Goal: Transaction & Acquisition: Purchase product/service

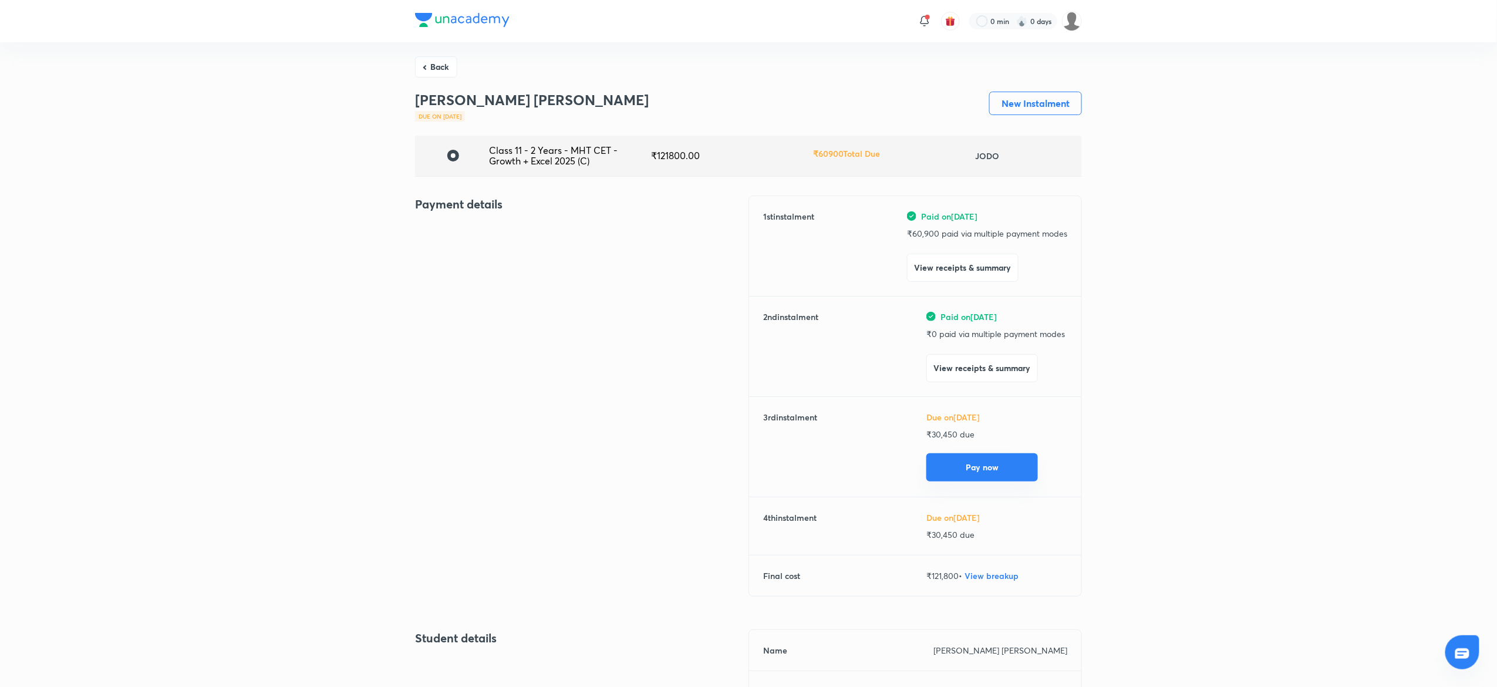
click at [973, 460] on button "Pay now" at bounding box center [982, 467] width 112 height 28
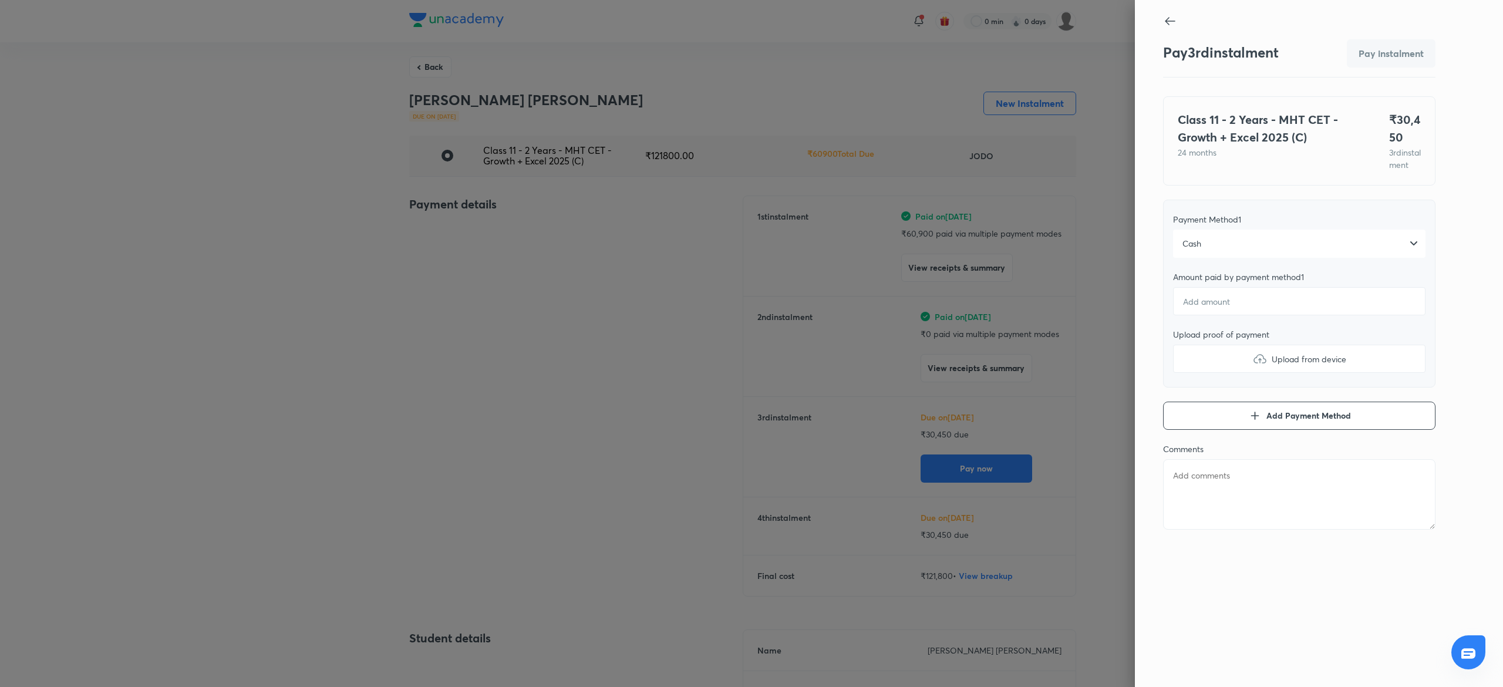
click at [1209, 258] on div "Cash" at bounding box center [1299, 244] width 252 height 28
click at [1199, 504] on span "UPI (POS)" at bounding box center [1202, 498] width 38 height 12
click at [1244, 311] on input "number" at bounding box center [1299, 301] width 252 height 28
type textarea "x"
type input "3"
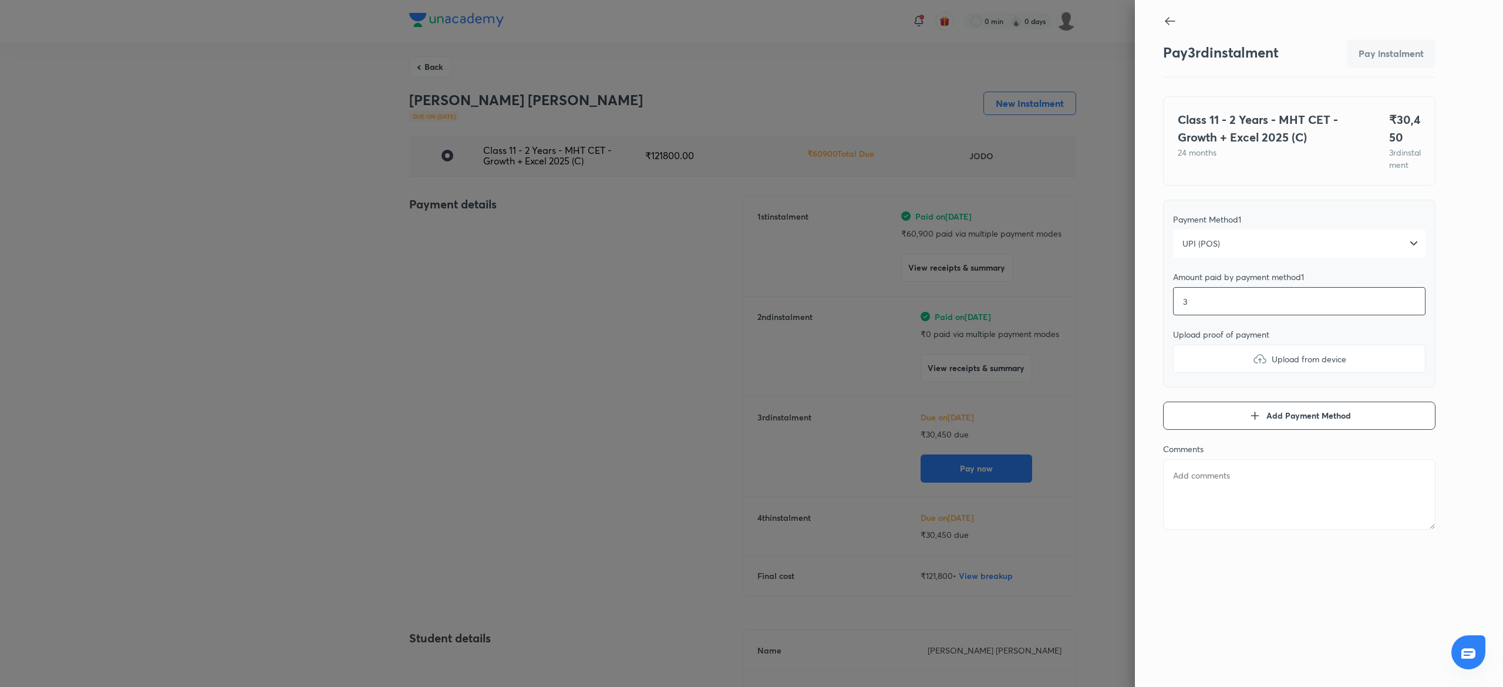
type textarea "x"
type input "30"
type textarea "x"
type input "304"
type textarea "x"
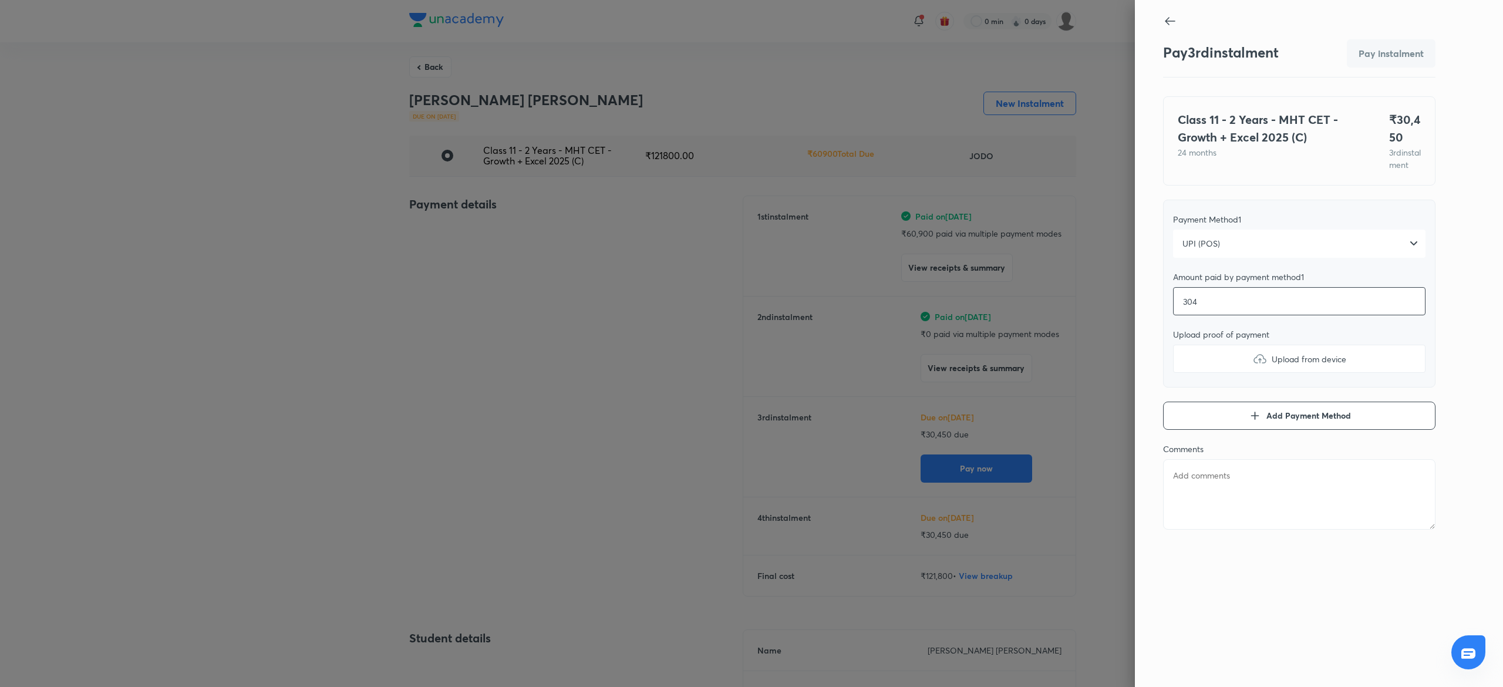
type input "3045"
type textarea "x"
type input "30450"
type textarea "x"
type input "30450"
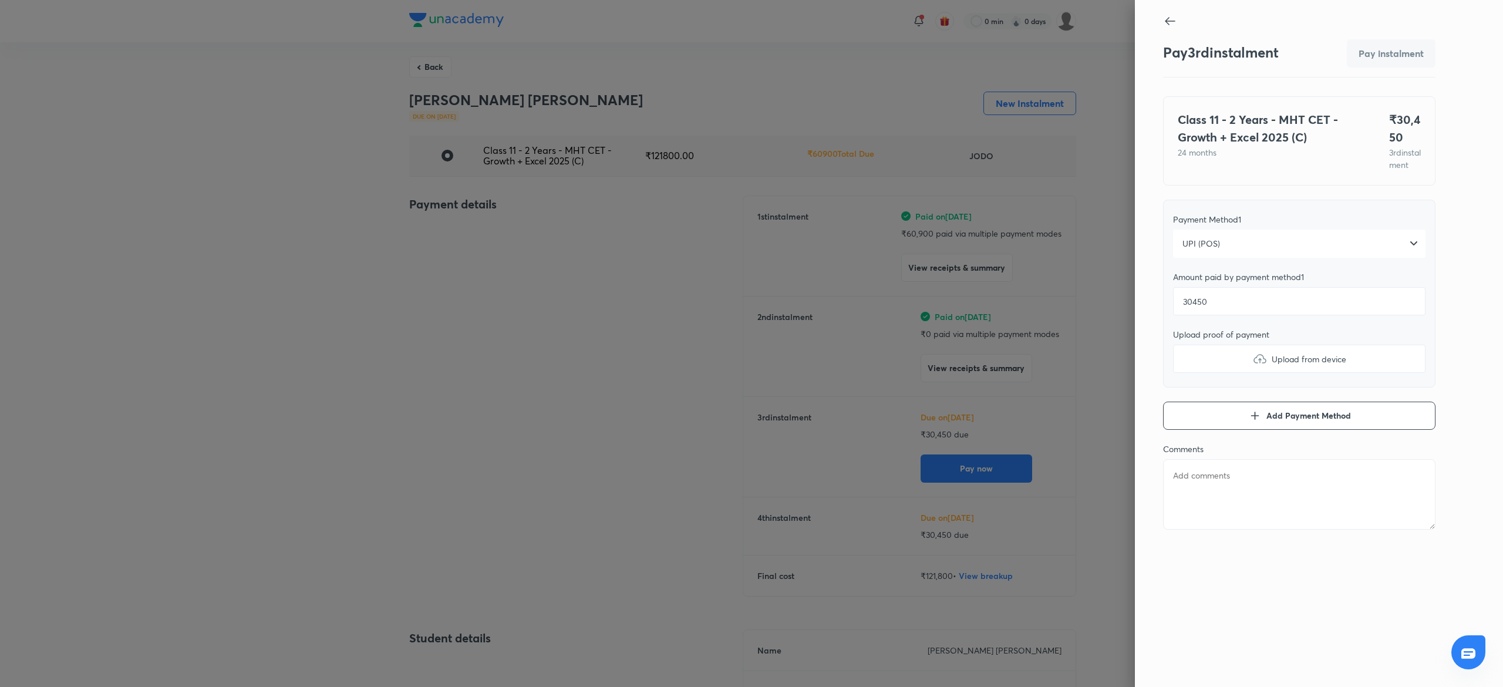
click at [1276, 365] on span "Upload from device" at bounding box center [1308, 359] width 75 height 12
click at [0, 0] on input "Upload from device" at bounding box center [0, 0] width 0 height 0
type textarea "x"
click at [1189, 483] on textarea at bounding box center [1299, 494] width 272 height 70
type textarea "V"
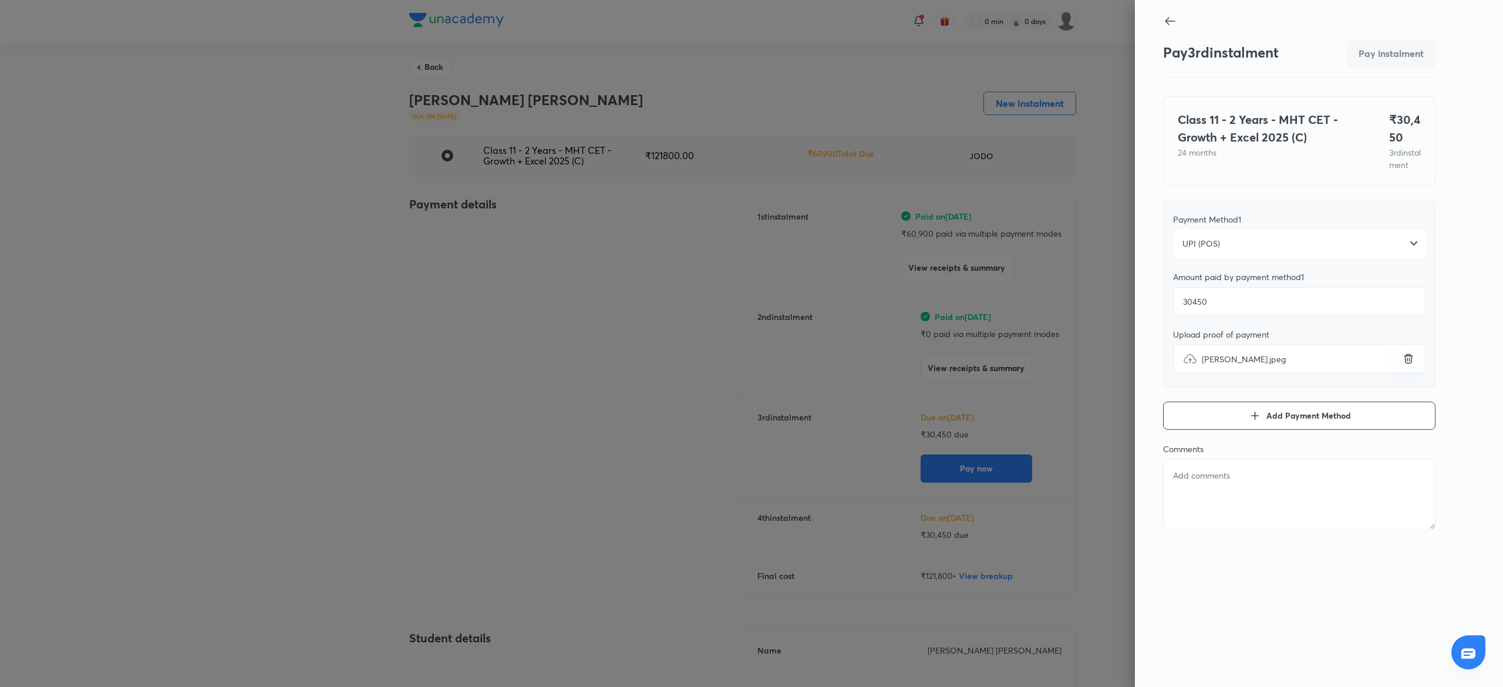
type textarea "x"
type textarea "Va"
type textarea "x"
type textarea "Van"
type textarea "x"
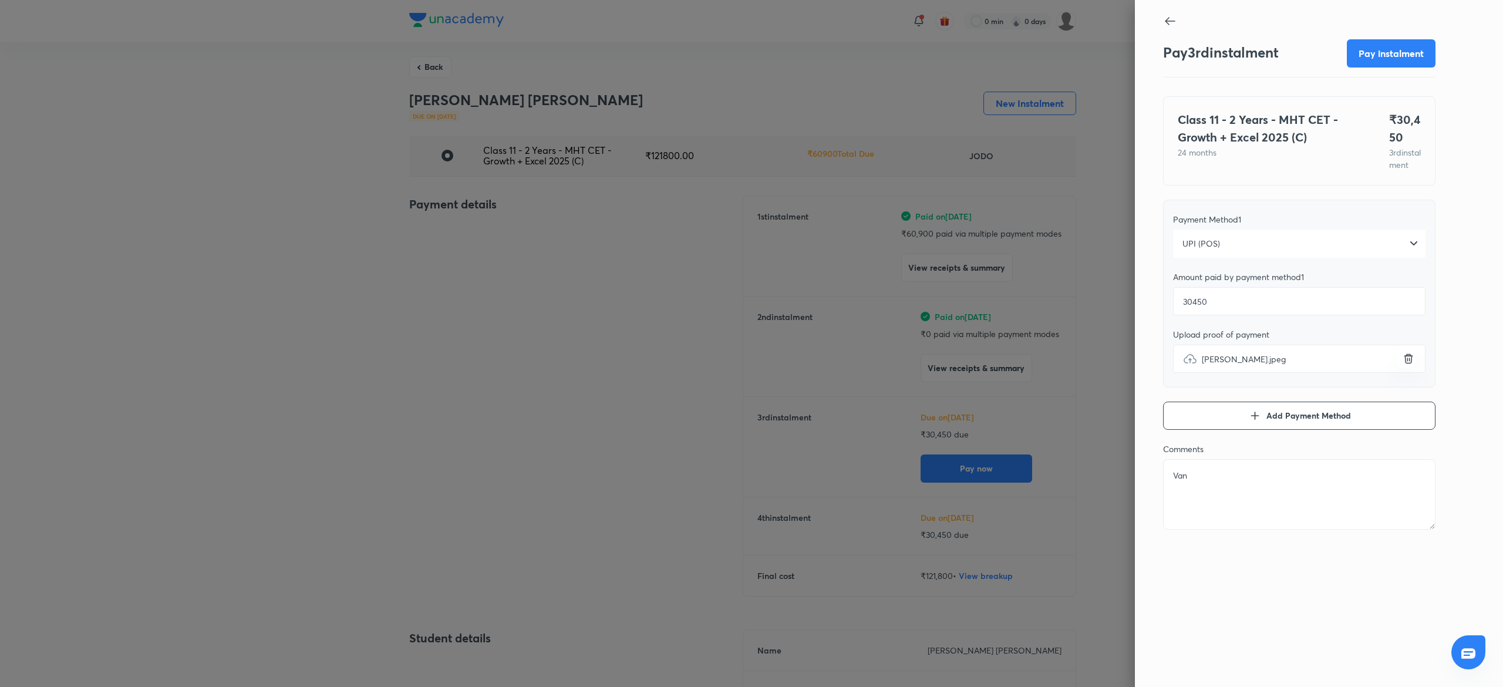
type textarea "Vans"
type textarea "x"
type textarea "Vansh"
type textarea "x"
type textarea "Vansh"
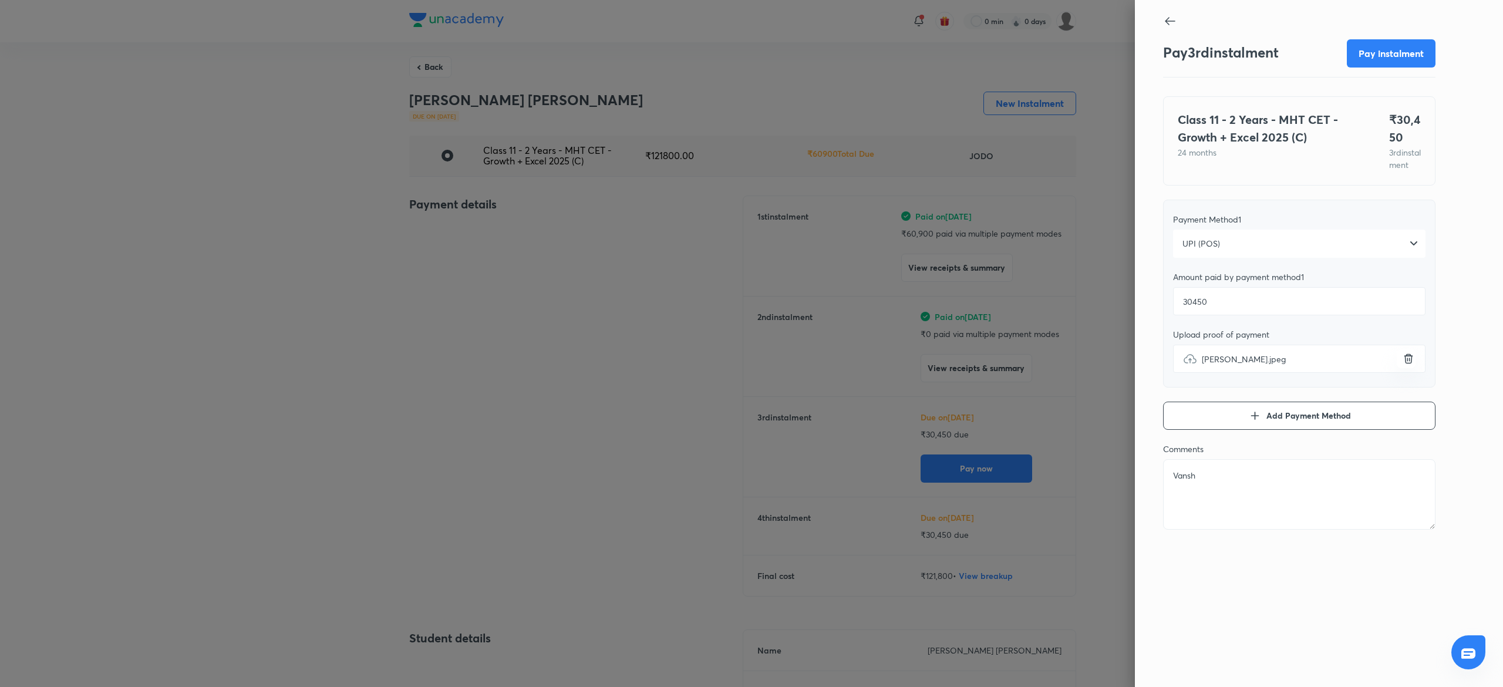
type textarea "x"
type textarea "[PERSON_NAME] S"
type textarea "x"
type textarea "[PERSON_NAME]"
type textarea "x"
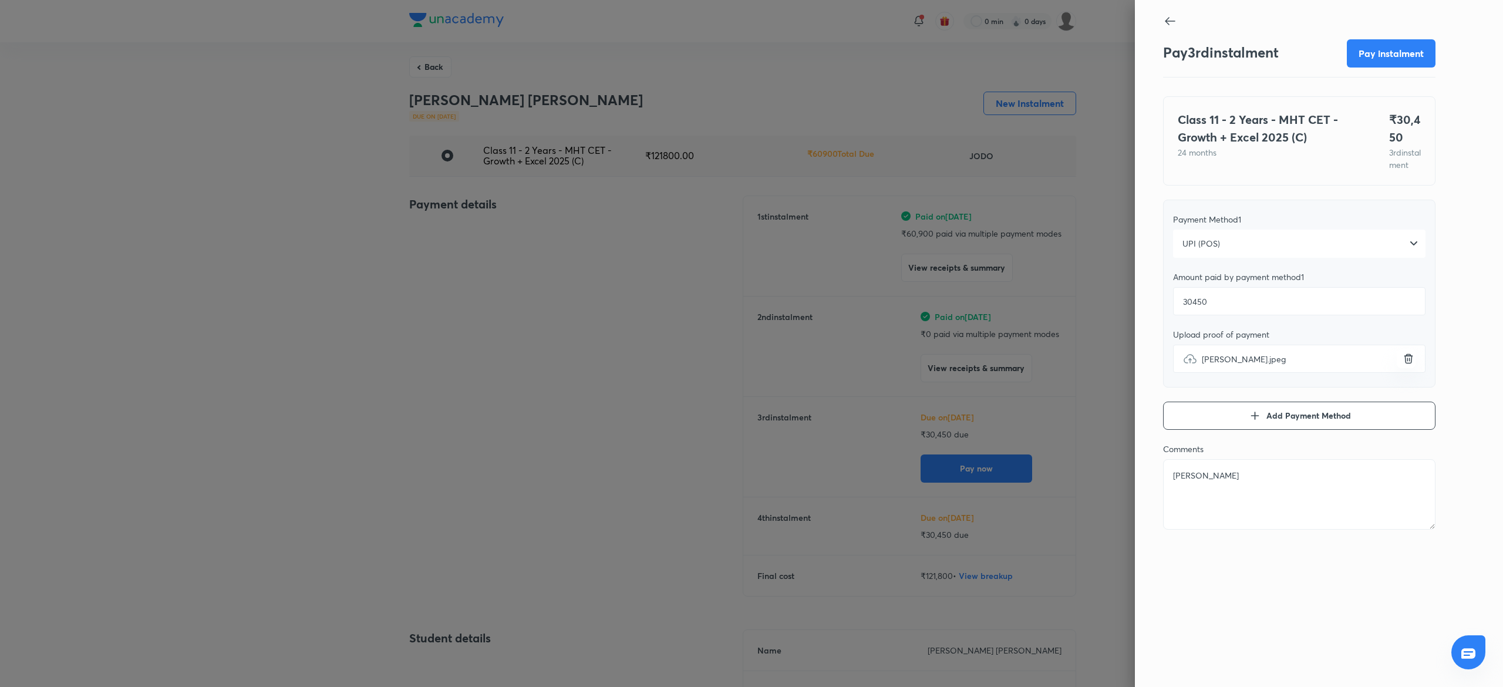
type textarea "[PERSON_NAME] Sur"
type textarea "x"
type textarea "[PERSON_NAME]"
type textarea "x"
type textarea "[PERSON_NAME]"
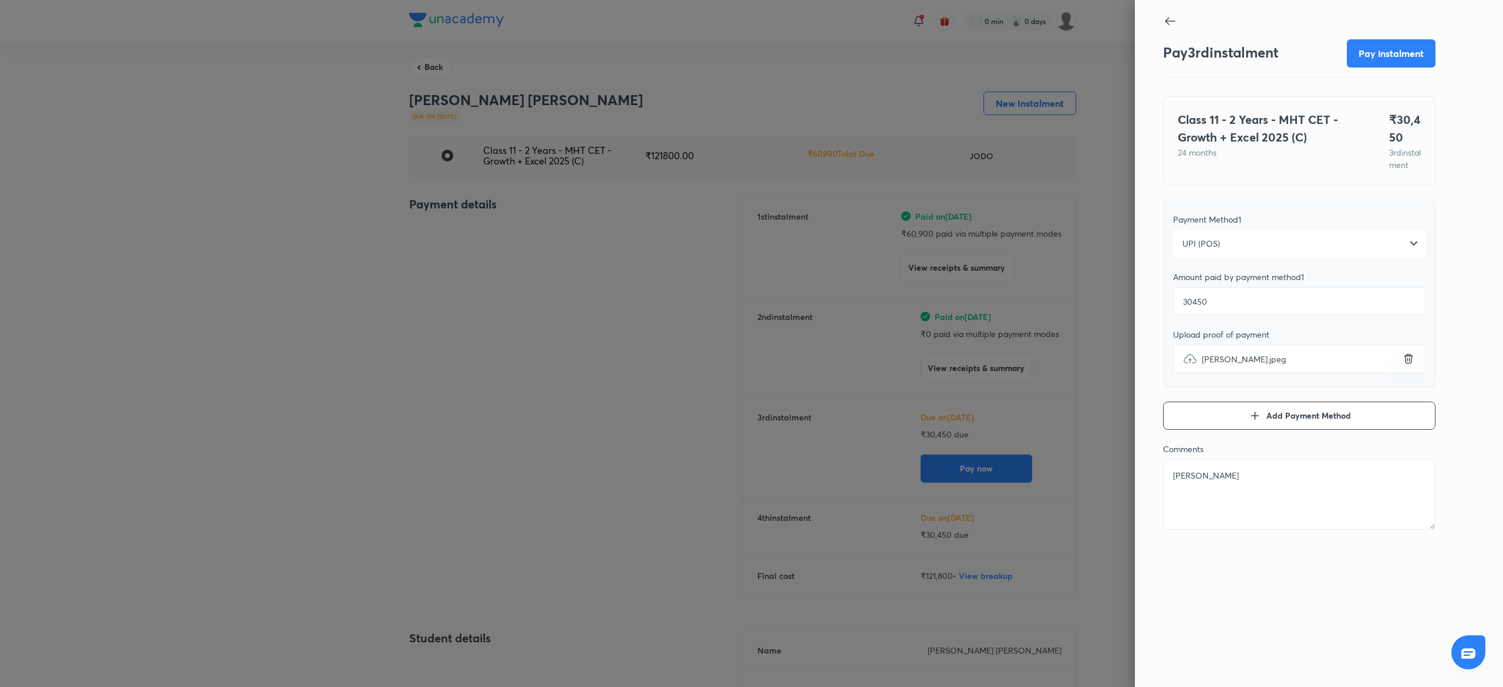
type textarea "x"
type textarea "[PERSON_NAME]"
type textarea "x"
type textarea "[PERSON_NAME]"
type textarea "x"
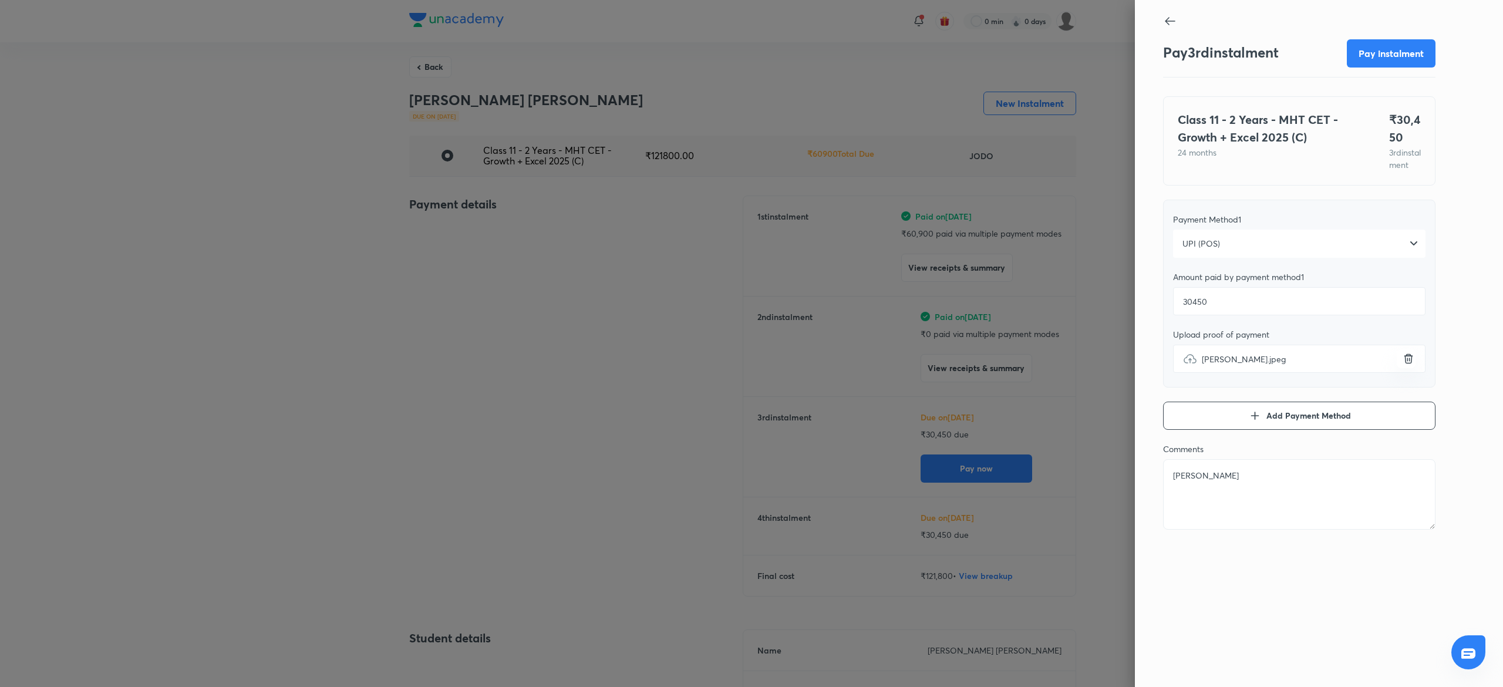
type textarea "[PERSON_NAME]"
type textarea "x"
type textarea "[PERSON_NAME]"
type textarea "x"
type textarea "[PERSON_NAME]"
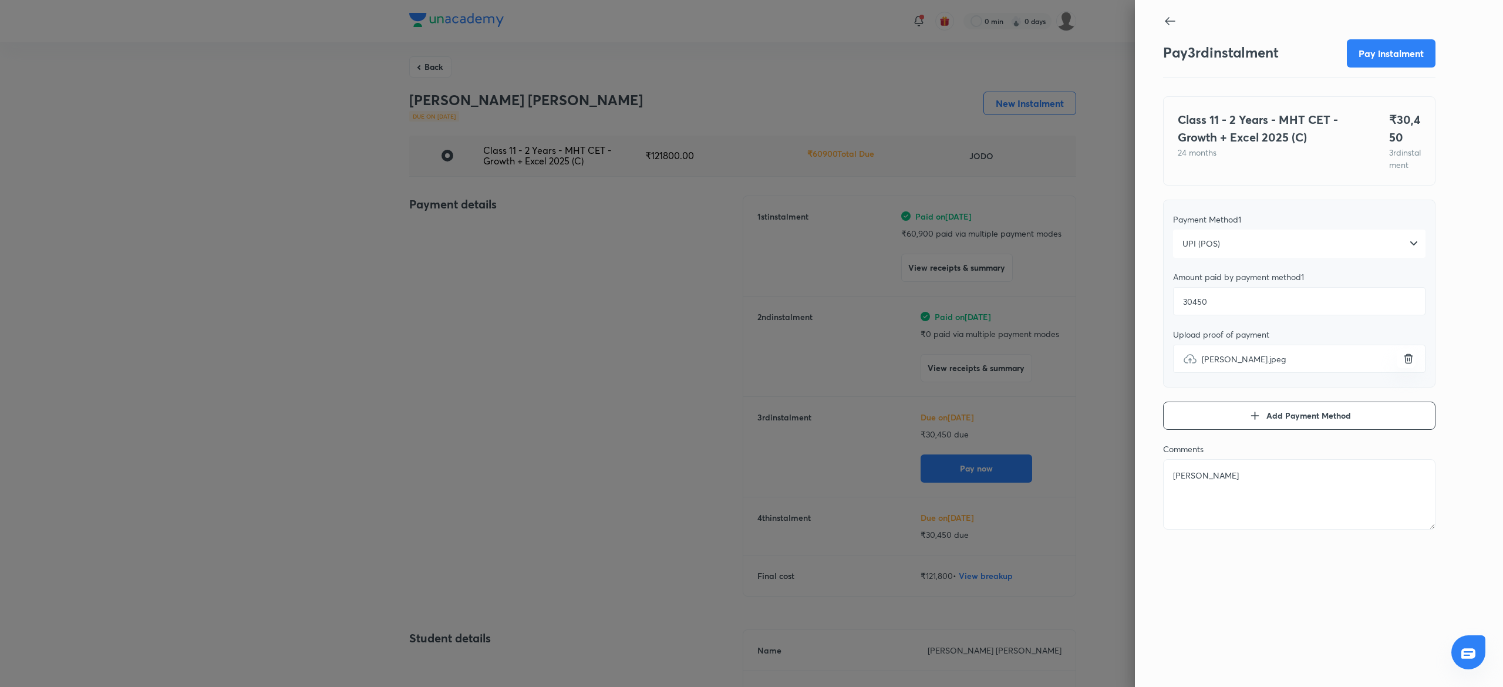
type textarea "x"
type textarea "[PERSON_NAME]"
type textarea "x"
type textarea "[PERSON_NAME]"
type textarea "x"
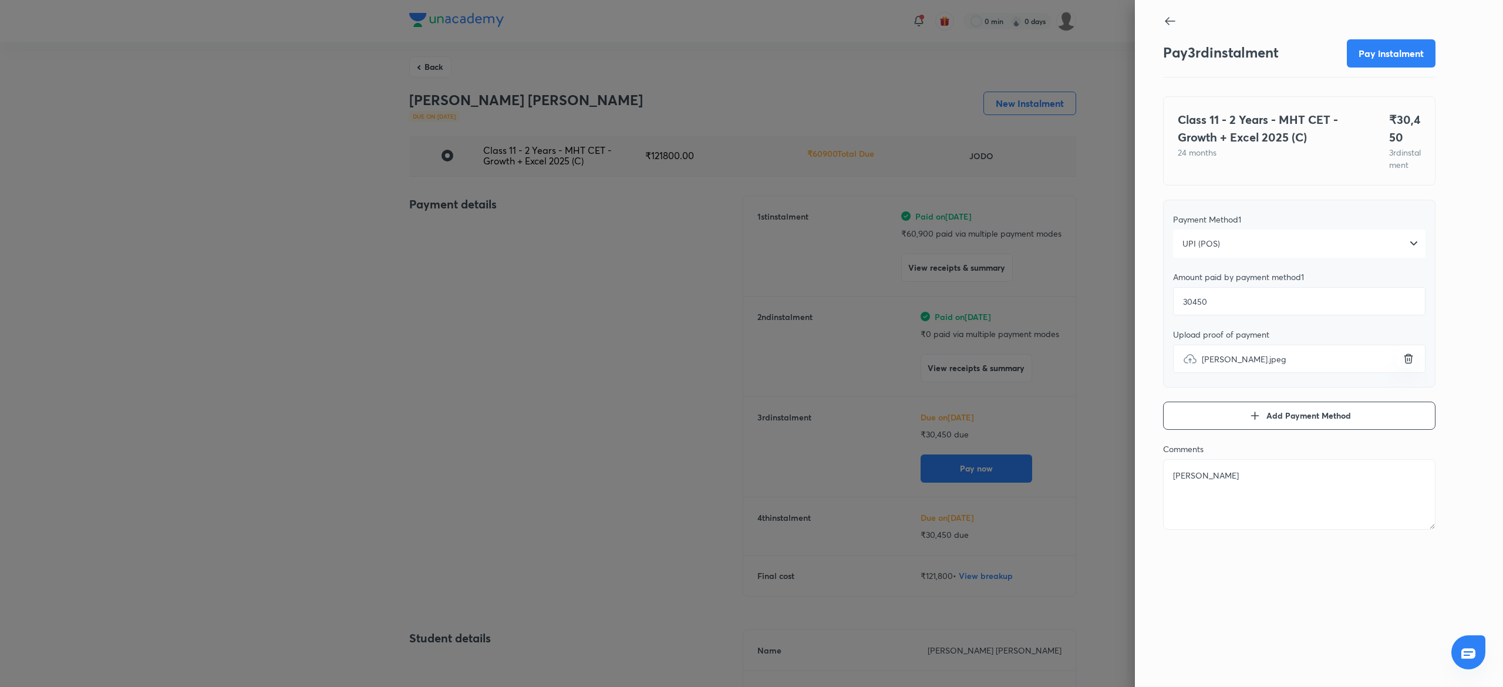
type textarea "[PERSON_NAME]"
type textarea "x"
type textarea "[PERSON_NAME]"
type textarea "x"
type textarea "[PERSON_NAME]"
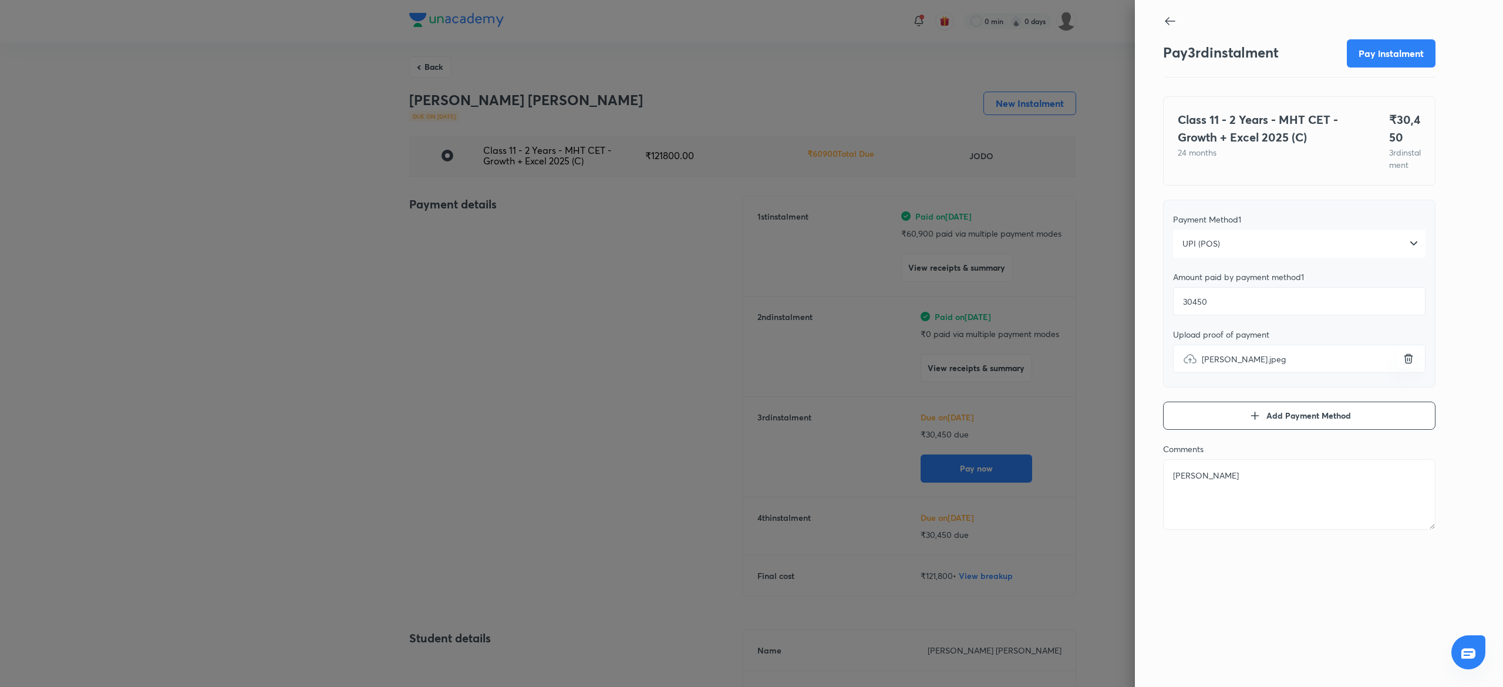
type textarea "x"
type textarea "[PERSON_NAME]"
type textarea "x"
type textarea "[PERSON_NAME]"
type textarea "x"
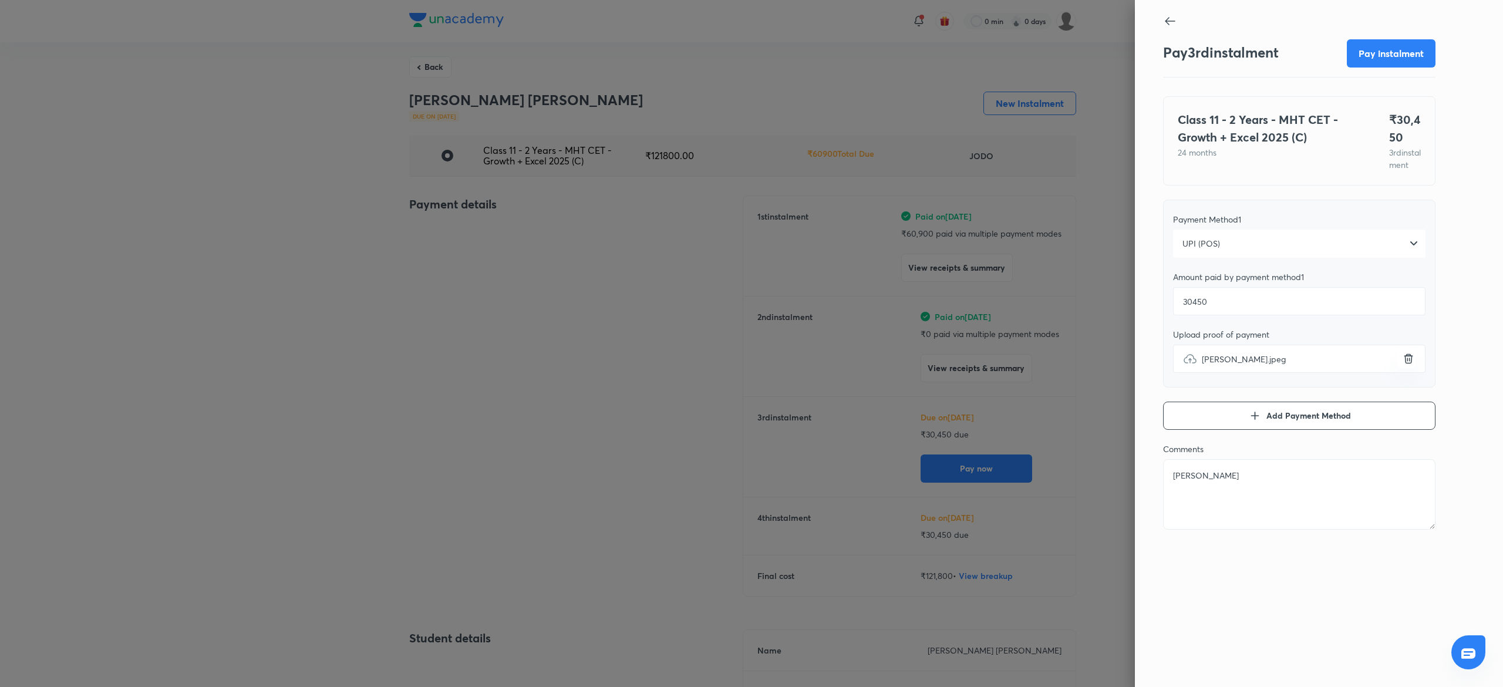
type textarea "[PERSON_NAME]"
type textarea "x"
type textarea "[PERSON_NAME]"
type textarea "x"
type textarea "[PERSON_NAME]"
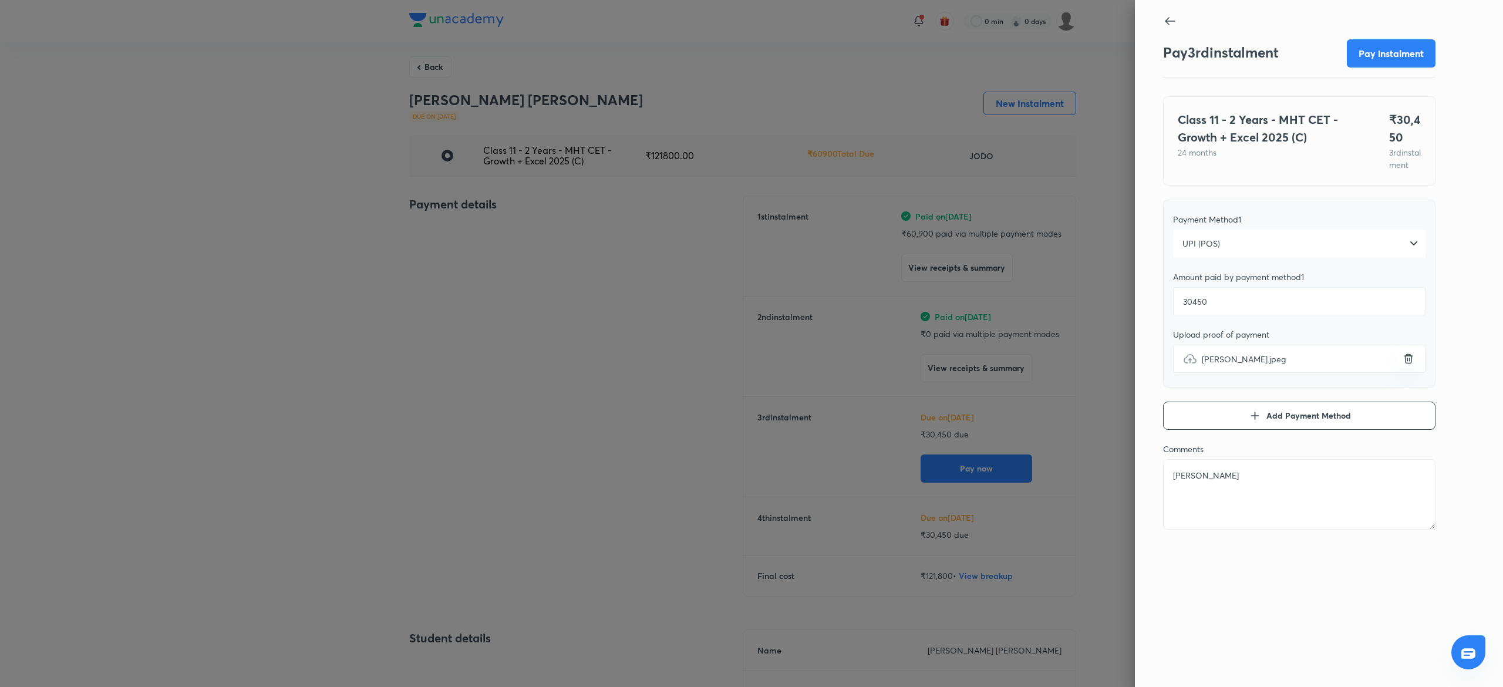
type textarea "x"
type textarea "[PERSON_NAME]"
type textarea "x"
type textarea "[PERSON_NAME]"
type textarea "x"
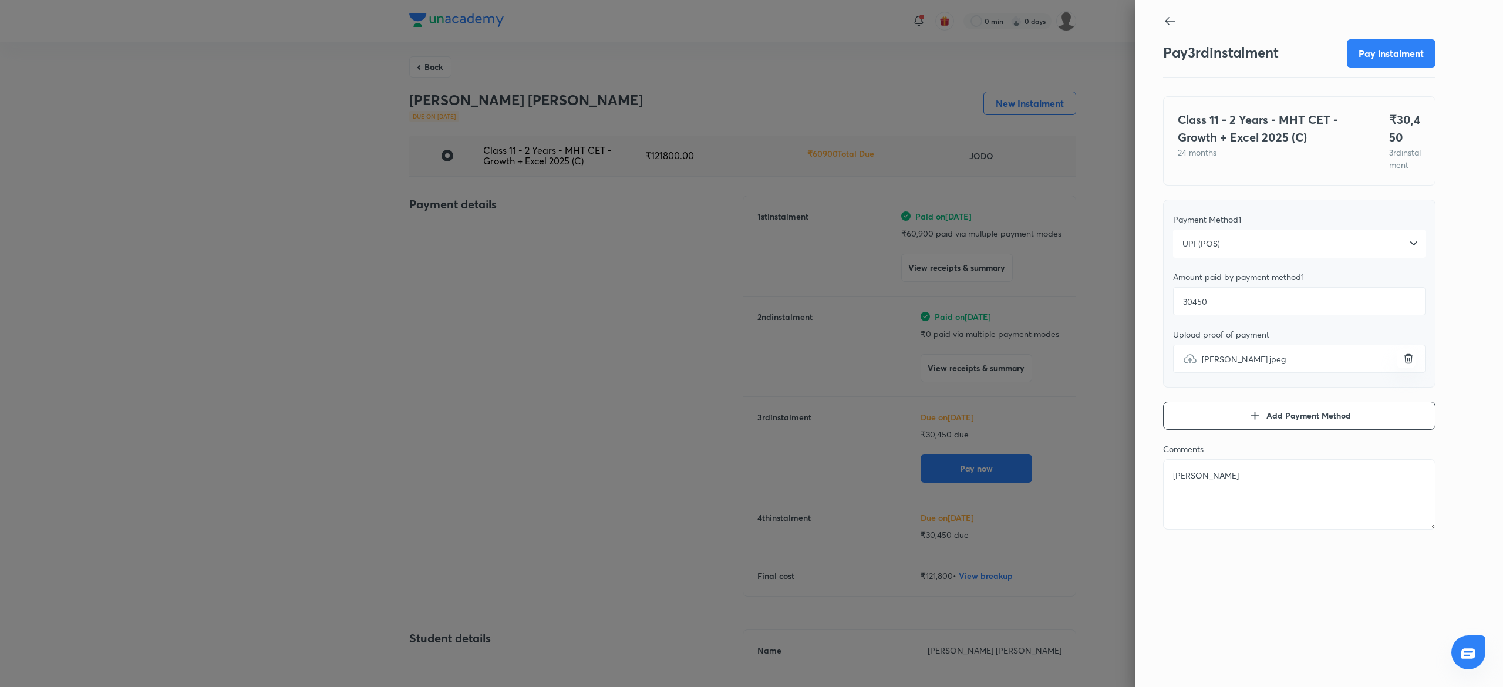
type textarea "[PERSON_NAME]"
type textarea "x"
type textarea "[PERSON_NAME] p"
type textarea "x"
type textarea "[PERSON_NAME] pa"
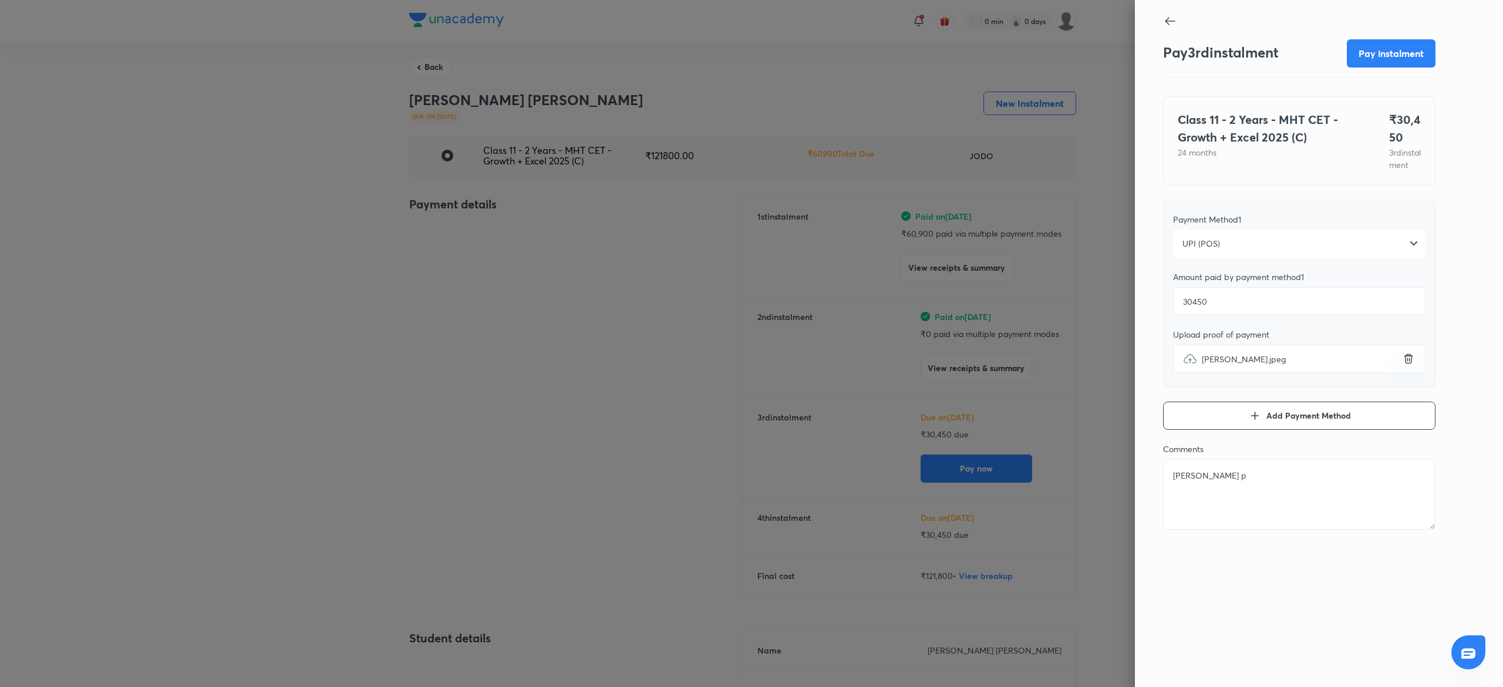
type textarea "x"
type textarea "[PERSON_NAME] pay"
type textarea "x"
type textarea "[PERSON_NAME] paym"
type textarea "x"
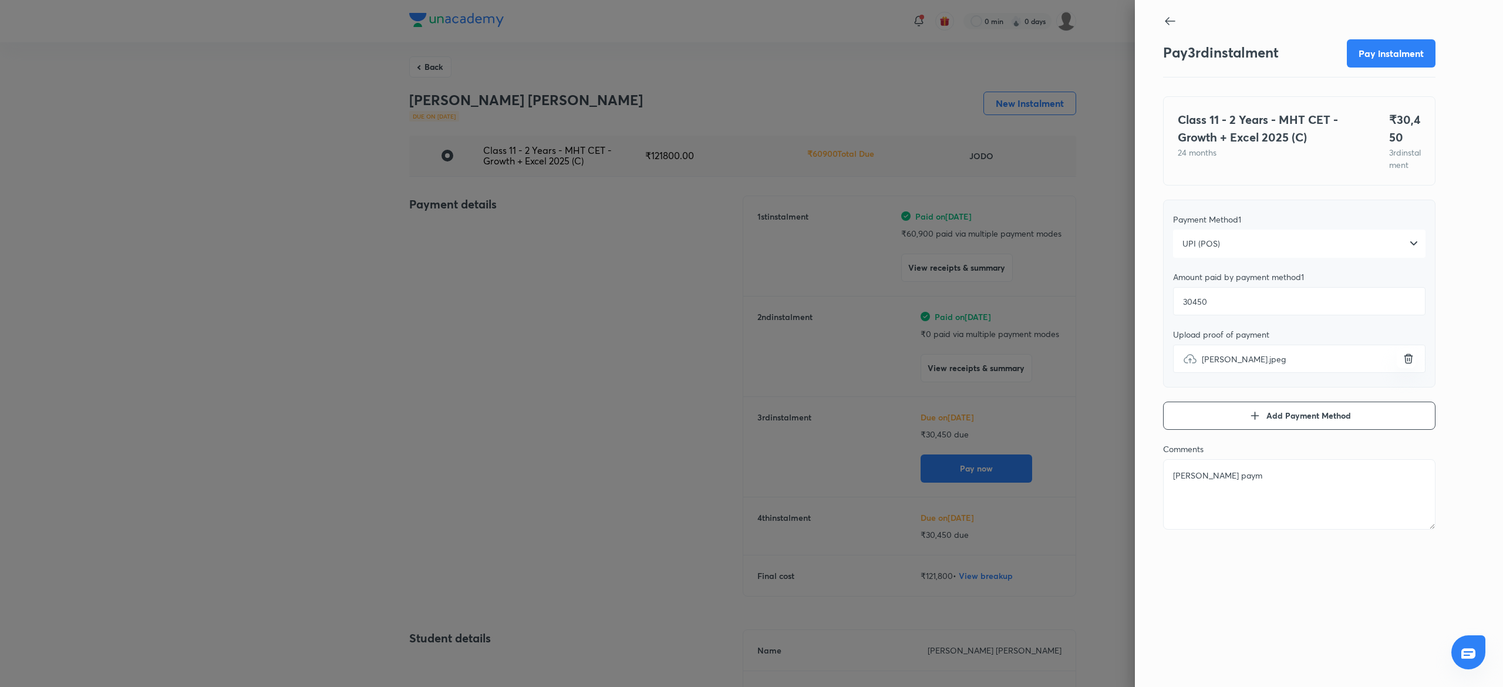
type textarea "[PERSON_NAME] payme"
type textarea "x"
type textarea "[PERSON_NAME] paymen"
type textarea "x"
type textarea "[PERSON_NAME] payment"
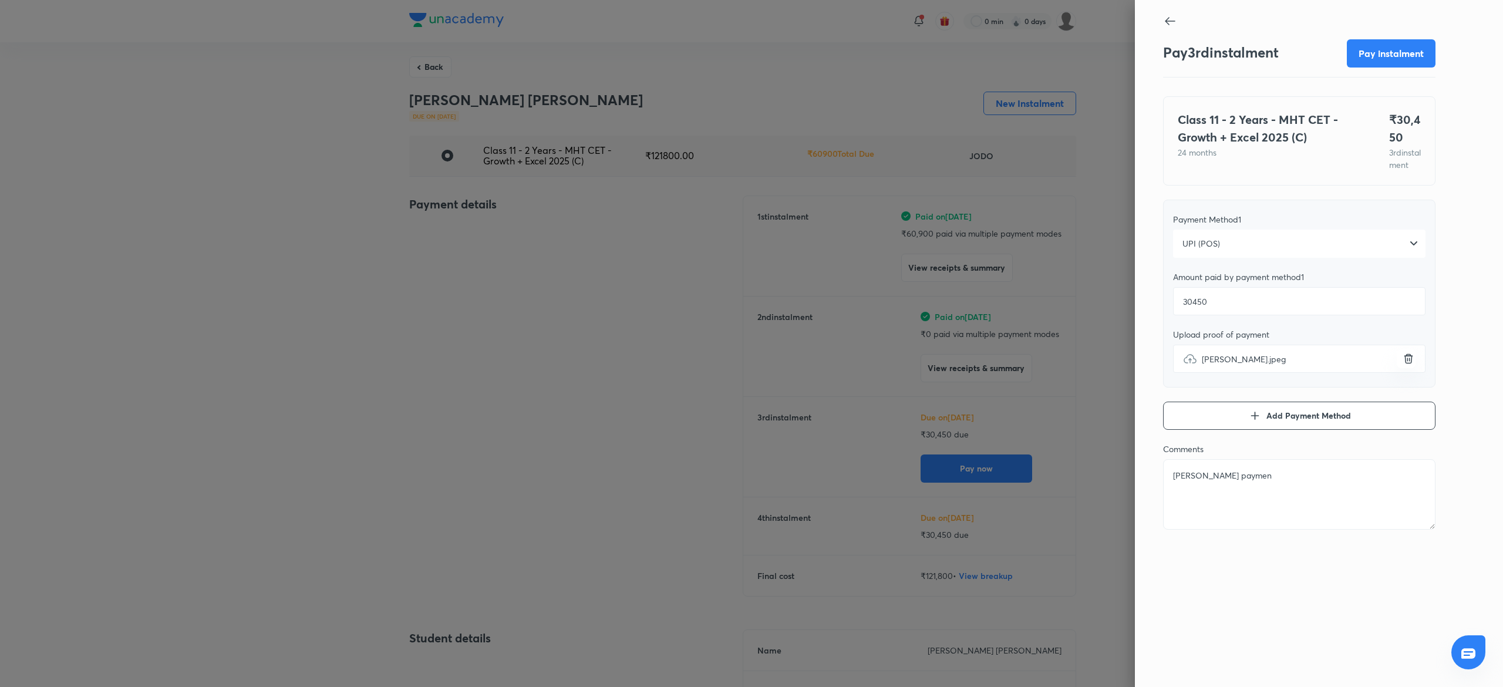
type textarea "x"
type textarea "[PERSON_NAME] payment_"
type textarea "x"
type textarea "[PERSON_NAME] payment_p"
type textarea "x"
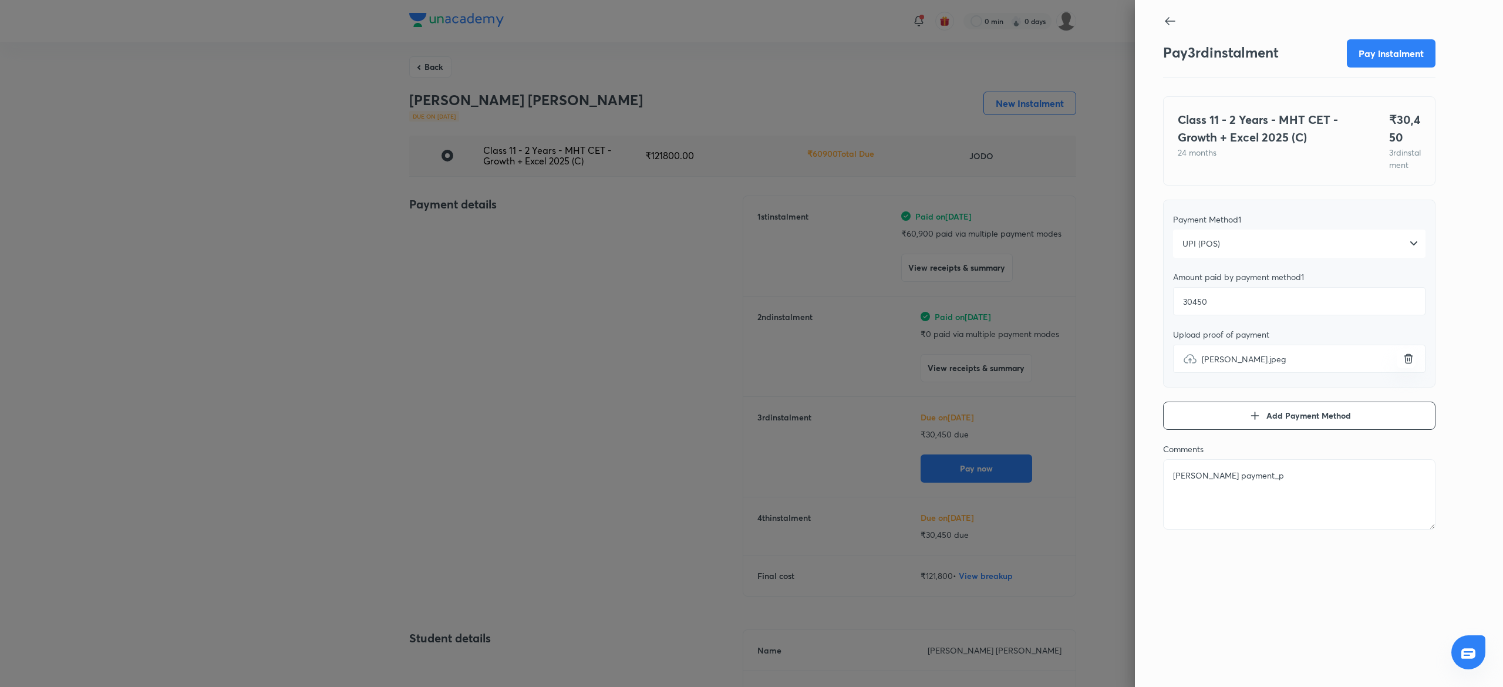
type textarea "[PERSON_NAME] payment_pu"
type textarea "x"
type textarea "[PERSON_NAME] payment_pun"
type textarea "x"
type textarea "[PERSON_NAME] payment_pune"
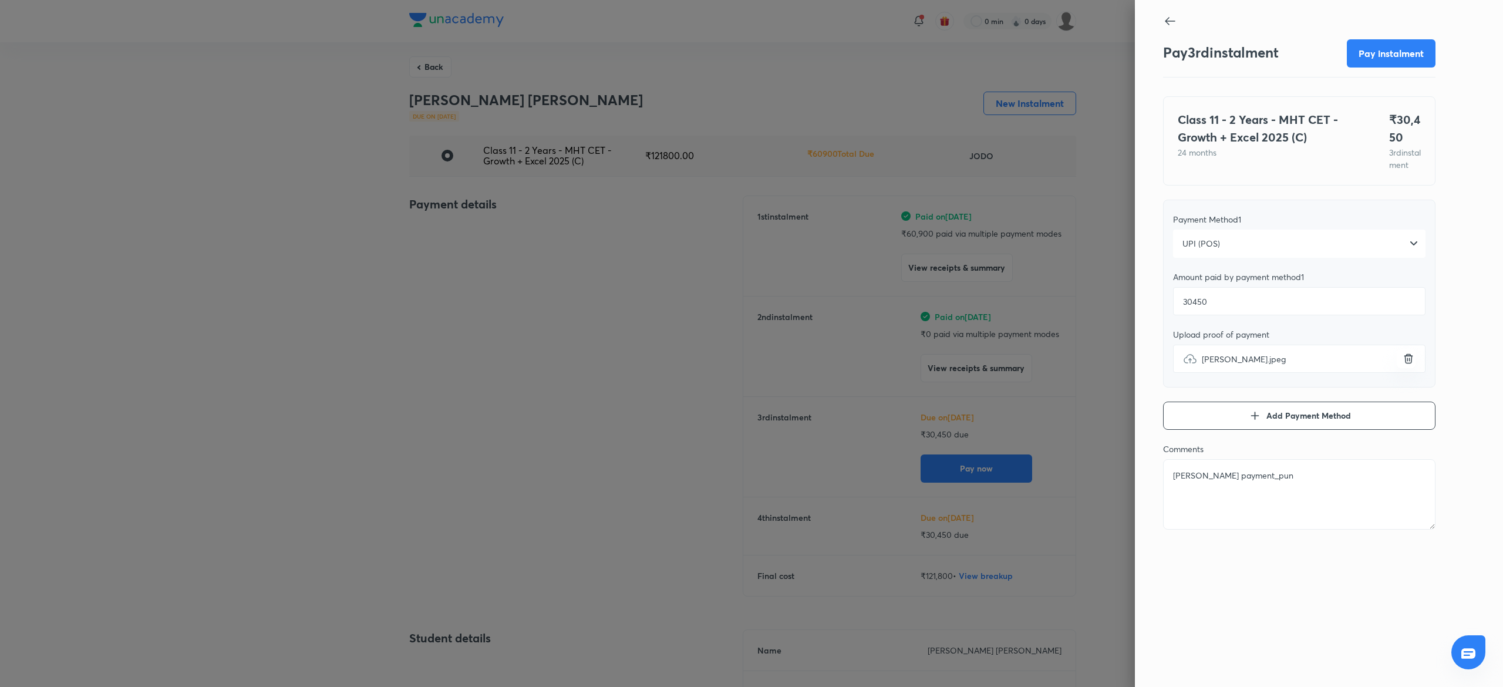
type textarea "x"
type textarea "[PERSON_NAME] payment_pune_"
type textarea "x"
type textarea "[PERSON_NAME] payment_pune_p"
type textarea "x"
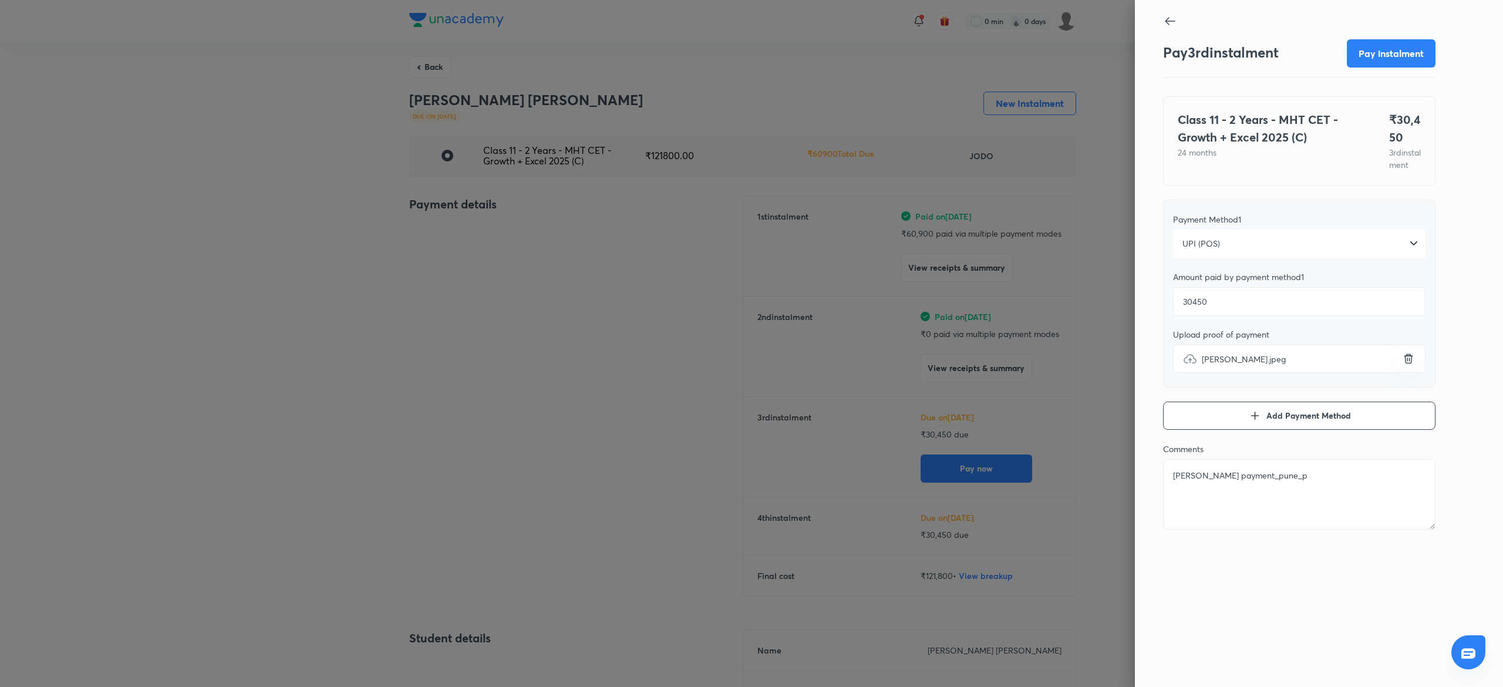
type textarea "[PERSON_NAME] payment_pune_pc"
type textarea "x"
type textarea "[PERSON_NAME] payment_pune_pcm"
type textarea "x"
type textarea "[PERSON_NAME] payment_pune_pcmc"
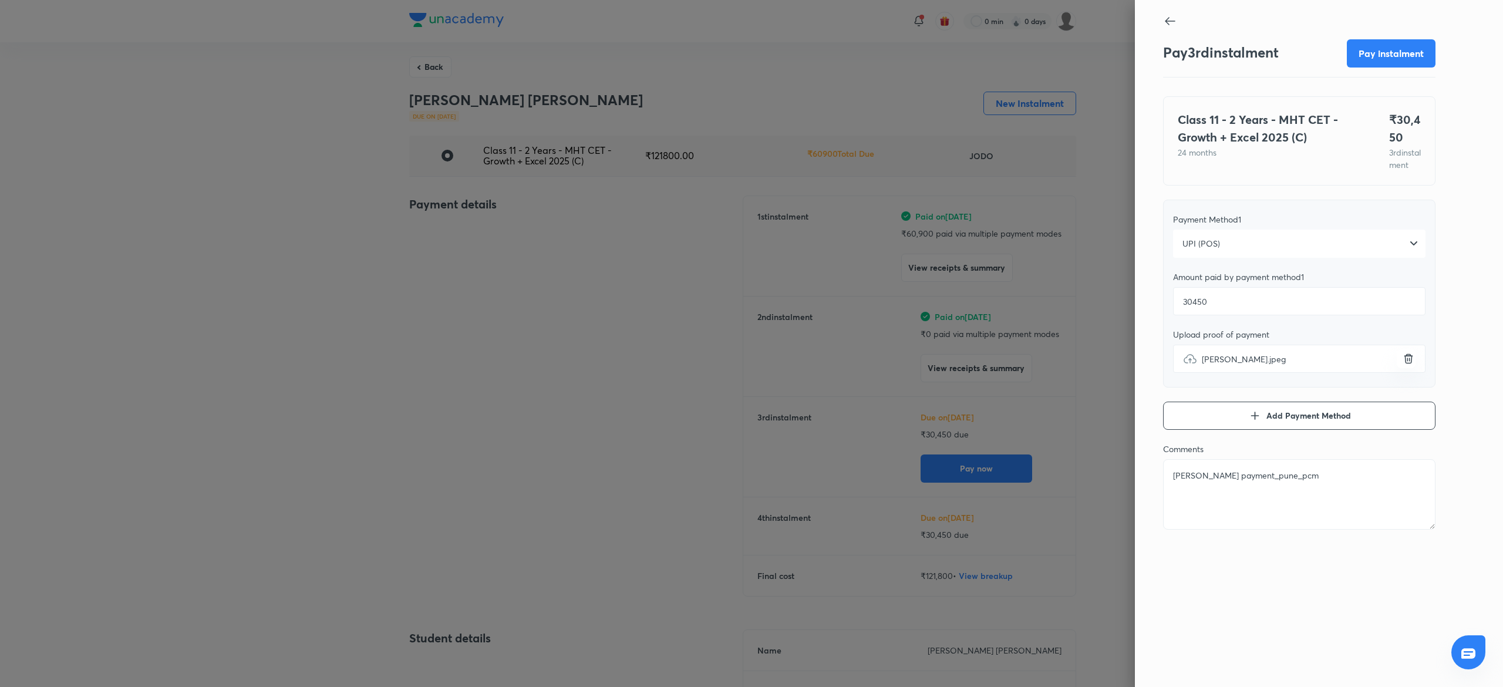
type textarea "x"
type textarea "[PERSON_NAME] payment_pune_pcmc"
click at [1397, 45] on button "Pay instalment" at bounding box center [1391, 52] width 89 height 28
type textarea "x"
